Goal: Task Accomplishment & Management: Manage account settings

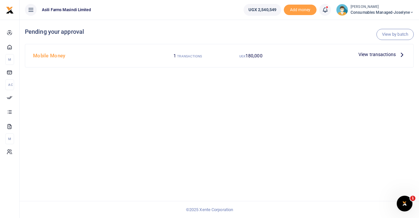
click at [387, 15] on span "Consumables managed-Joselyne" at bounding box center [382, 12] width 63 height 6
click at [386, 25] on link "Switch accounts" at bounding box center [389, 23] width 52 height 9
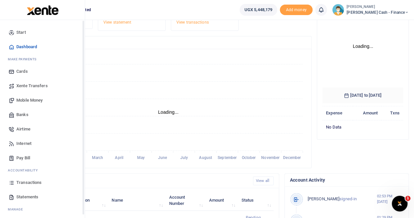
scroll to position [66, 0]
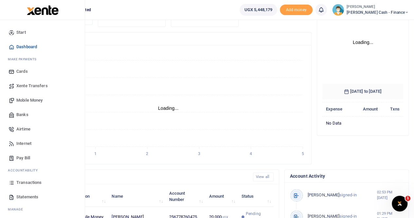
click at [33, 180] on span "Transactions" at bounding box center [28, 182] width 25 height 7
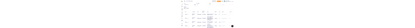
scroll to position [33, 0]
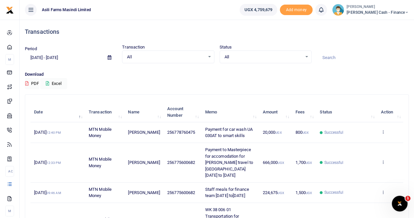
click at [108, 57] on icon at bounding box center [110, 57] width 4 height 4
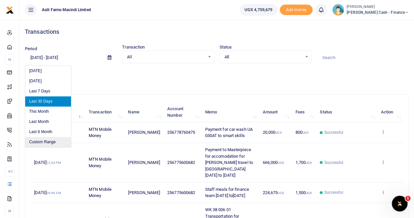
click at [38, 142] on li "Custom Range" at bounding box center [48, 142] width 46 height 10
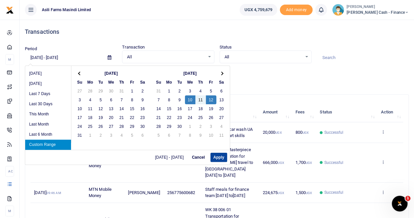
click at [219, 155] on button "Apply" at bounding box center [219, 157] width 17 height 9
type input "09/10/2025 - 09/12/2025"
